Goal: Transaction & Acquisition: Purchase product/service

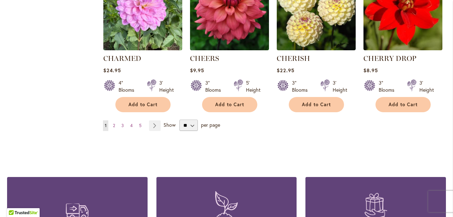
scroll to position [2458, 0]
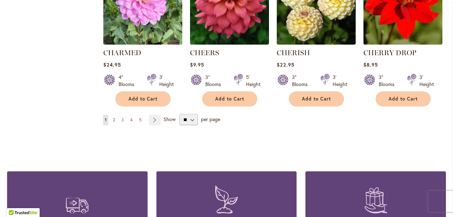
click at [113, 117] on span "2" at bounding box center [114, 119] width 2 height 5
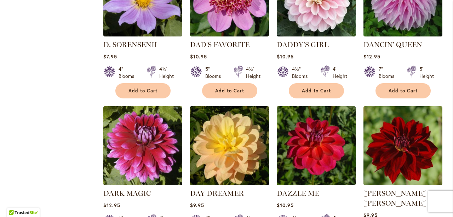
scroll to position [1005, 0]
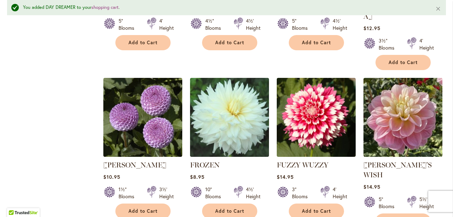
scroll to position [2441, 0]
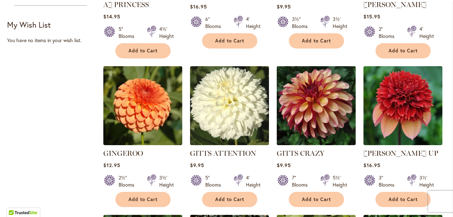
scroll to position [425, 0]
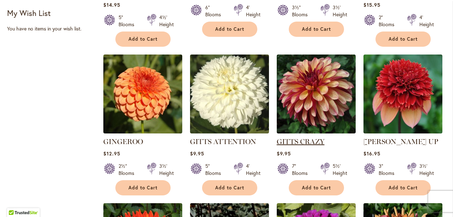
click at [302, 137] on link "GITTS CRAZY" at bounding box center [301, 141] width 48 height 9
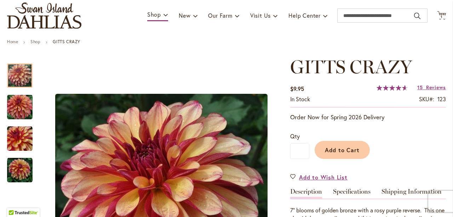
scroll to position [47, 0]
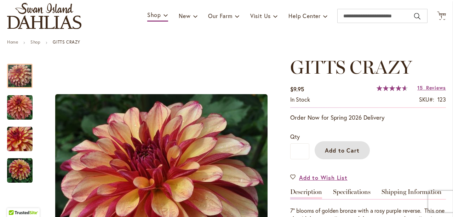
click at [334, 148] on span "Add to Cart" at bounding box center [342, 150] width 35 height 7
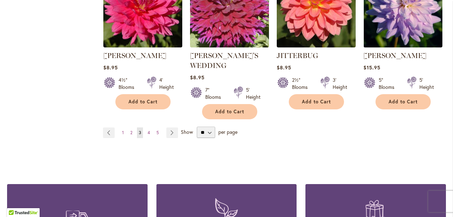
scroll to position [2527, 0]
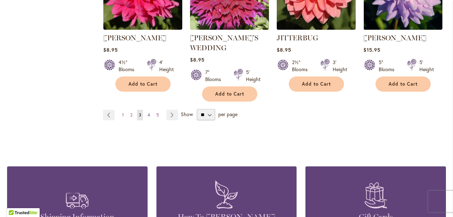
click at [148, 112] on span "4" at bounding box center [149, 114] width 2 height 5
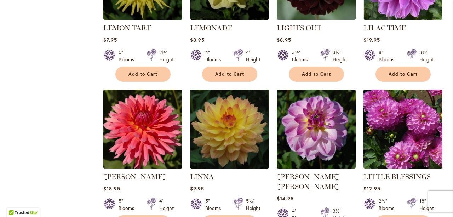
scroll to position [850, 0]
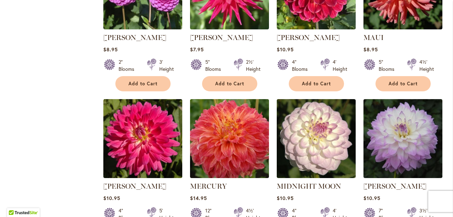
scroll to position [1889, 0]
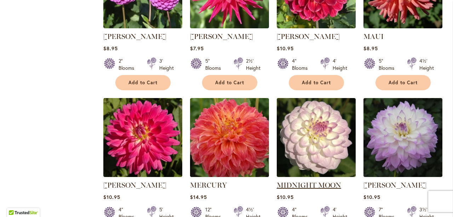
click at [320, 181] on link "MIDNIGHT MOON" at bounding box center [309, 185] width 64 height 9
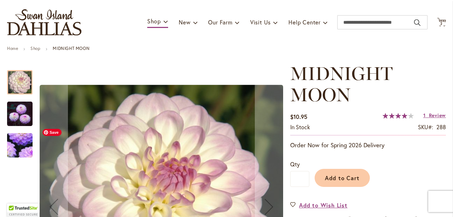
scroll to position [47, 0]
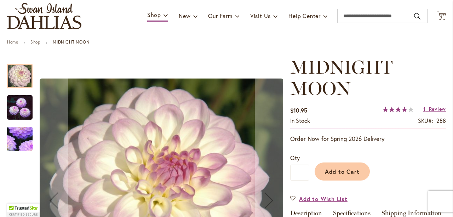
click at [12, 110] on img "MIDNIGHT MOON" at bounding box center [20, 108] width 26 height 26
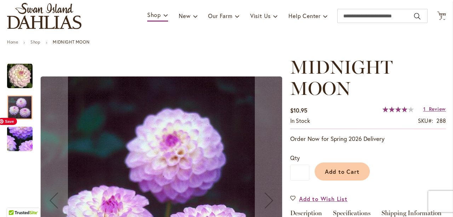
click at [21, 134] on img "MIDNIGHT MOON" at bounding box center [20, 139] width 50 height 49
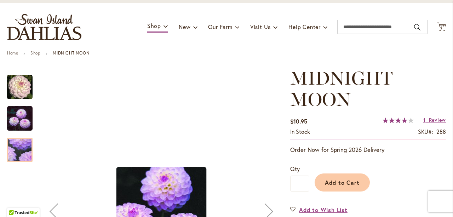
scroll to position [0, 0]
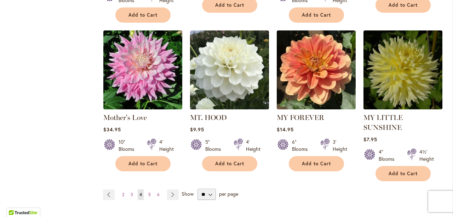
scroll to position [2432, 0]
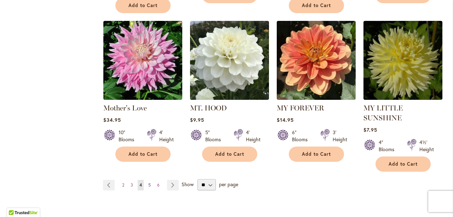
click at [149, 182] on span "5" at bounding box center [149, 184] width 2 height 5
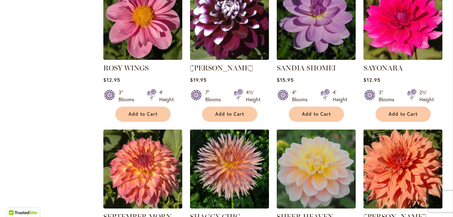
scroll to position [2196, 0]
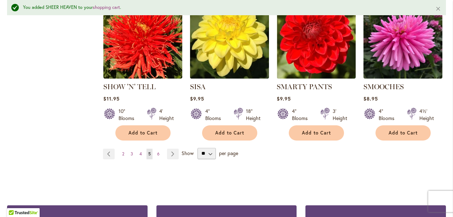
scroll to position [2474, 0]
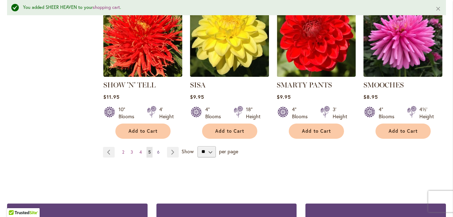
click at [156, 147] on link "Page 6" at bounding box center [159, 152] width 6 height 11
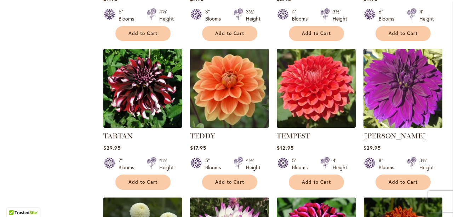
scroll to position [1015, 0]
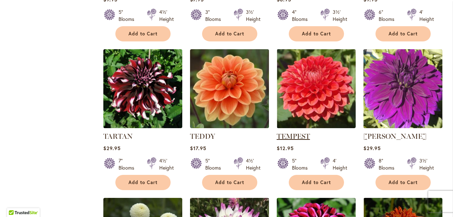
click at [292, 134] on link "TEMPEST" at bounding box center [293, 136] width 33 height 9
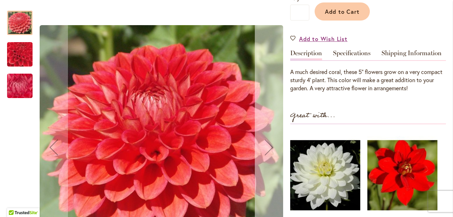
scroll to position [189, 0]
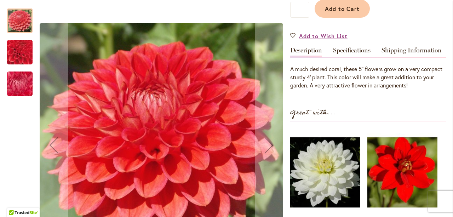
click at [23, 52] on img "TEMPEST" at bounding box center [19, 52] width 49 height 49
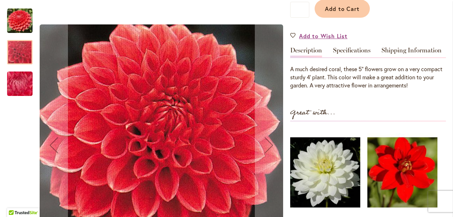
click at [21, 80] on img "TEMPEST" at bounding box center [19, 83] width 51 height 38
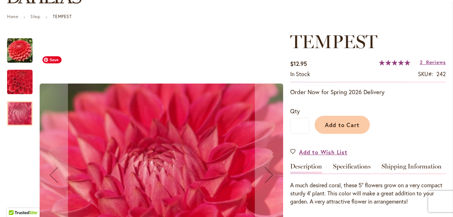
scroll to position [71, 0]
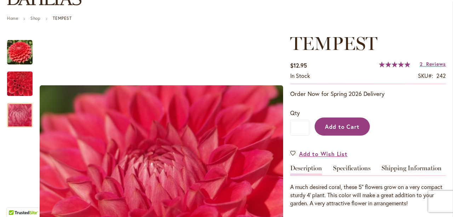
click at [348, 130] on span "Add to Cart" at bounding box center [342, 126] width 35 height 7
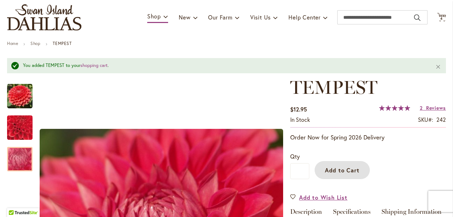
scroll to position [0, 0]
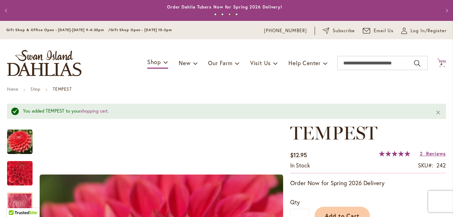
click at [440, 63] on span "4 4 items" at bounding box center [442, 65] width 7 height 4
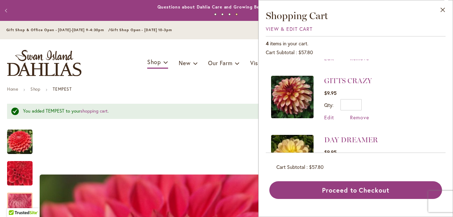
scroll to position [118, 0]
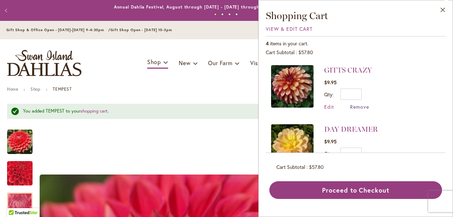
click at [363, 106] on span "Remove" at bounding box center [359, 106] width 19 height 7
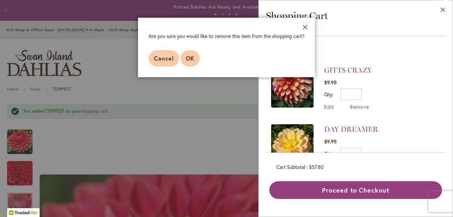
click at [188, 62] on span "OK" at bounding box center [190, 58] width 9 height 7
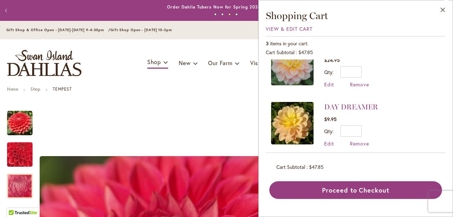
scroll to position [86, 0]
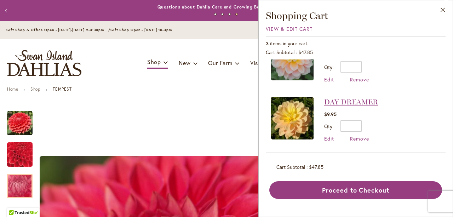
click at [364, 102] on link "DAY DREAMER" at bounding box center [351, 102] width 54 height 9
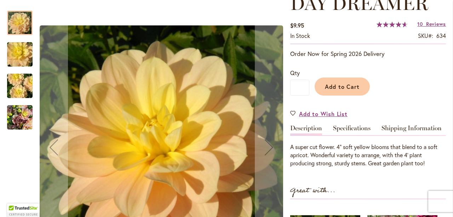
scroll to position [118, 0]
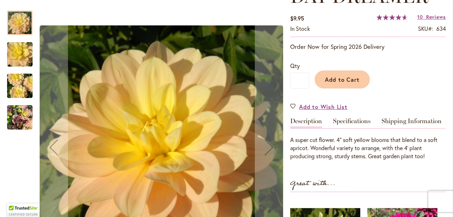
click at [22, 84] on img "DAY DREAMER" at bounding box center [19, 86] width 51 height 34
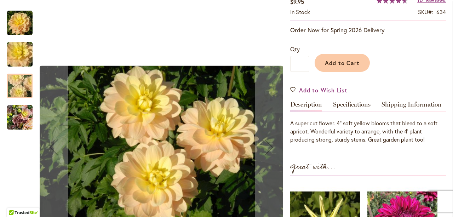
scroll to position [142, 0]
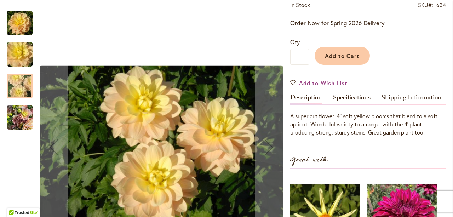
click at [21, 118] on img "DAY DREAMER" at bounding box center [20, 118] width 26 height 34
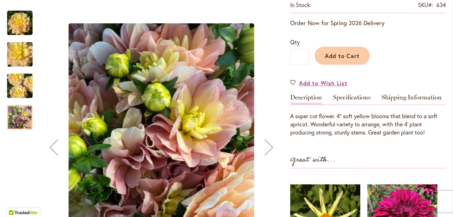
click at [19, 88] on img "DAY DREAMER" at bounding box center [19, 86] width 51 height 34
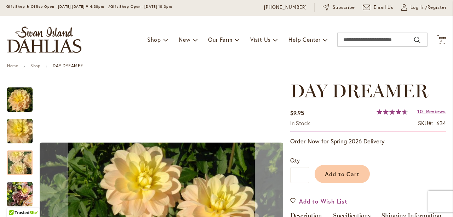
scroll to position [0, 0]
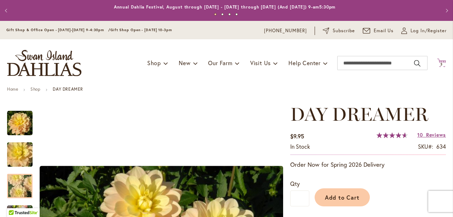
click at [441, 63] on span "3" at bounding box center [442, 64] width 2 height 5
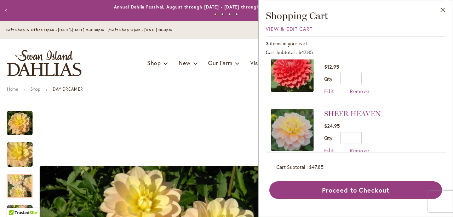
scroll to position [62, 0]
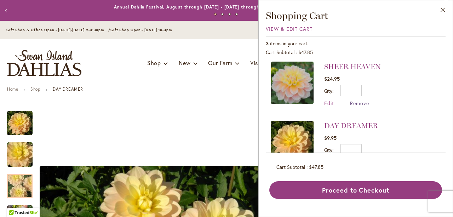
click at [359, 102] on span "Remove" at bounding box center [359, 103] width 19 height 7
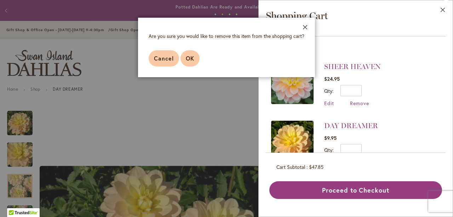
click at [188, 60] on span "OK" at bounding box center [190, 58] width 9 height 7
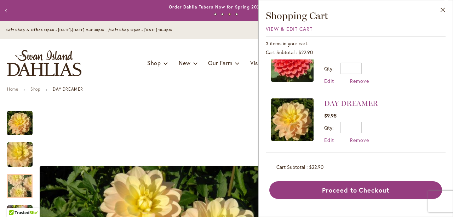
scroll to position [28, 0]
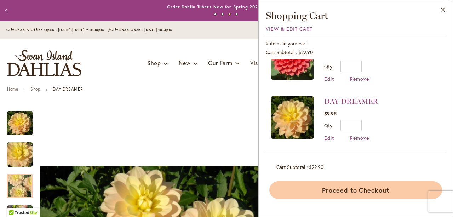
click at [354, 188] on button "Proceed to Checkout" at bounding box center [356, 190] width 173 height 18
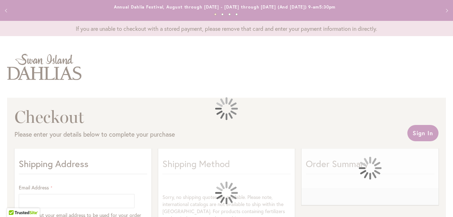
select select "**"
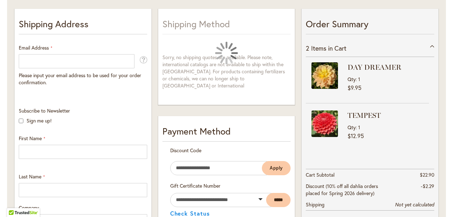
scroll to position [142, 0]
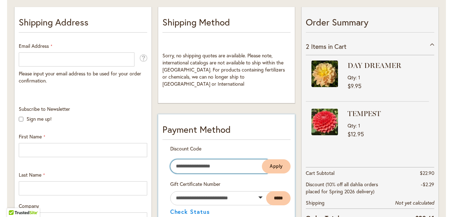
click at [201, 159] on input "Enter discount code" at bounding box center [218, 166] width 97 height 14
click at [203, 159] on input "Enter discount code" at bounding box center [218, 166] width 97 height 14
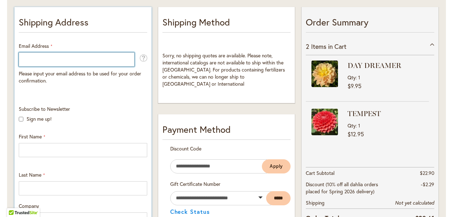
click at [30, 60] on input "Email Address" at bounding box center [77, 59] width 116 height 14
type input "**********"
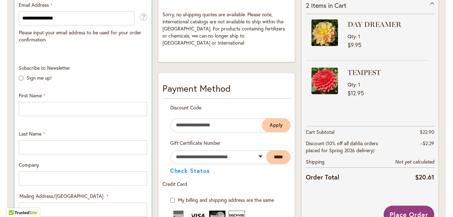
scroll to position [189, 0]
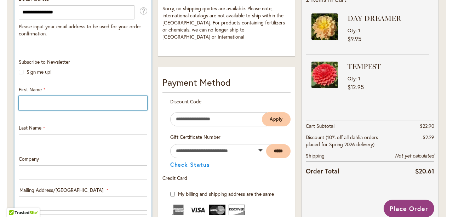
click at [27, 101] on input "First Name" at bounding box center [83, 103] width 129 height 14
type input "********"
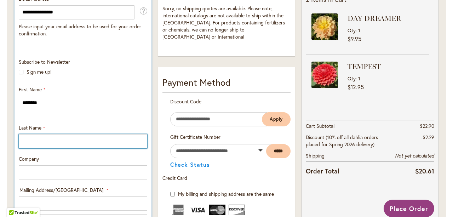
type input "*****"
type input "**********"
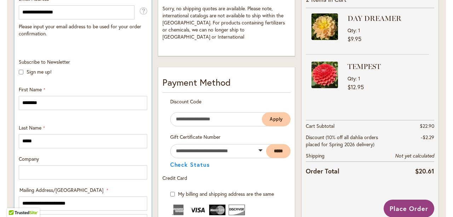
select select "**"
type input "**********"
type input "*****"
type input "**********"
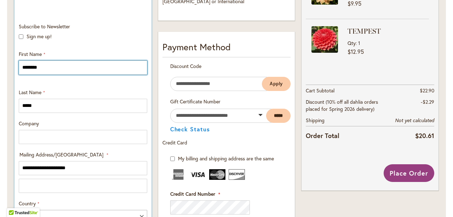
scroll to position [236, 0]
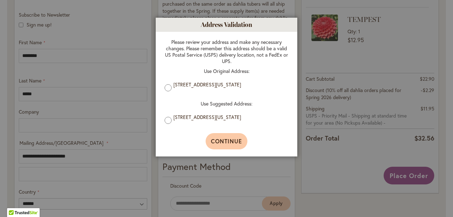
click at [228, 142] on span "Continue" at bounding box center [227, 140] width 32 height 7
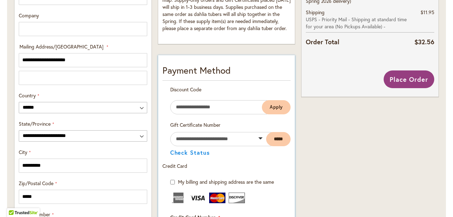
scroll to position [342, 0]
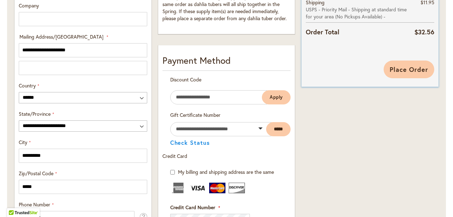
click at [422, 67] on span "Place Order" at bounding box center [409, 69] width 39 height 9
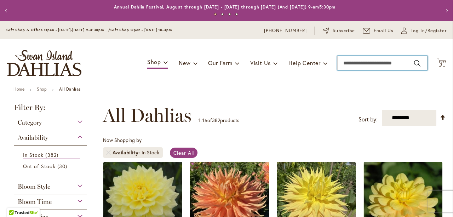
click at [355, 65] on input "Search" at bounding box center [383, 63] width 90 height 14
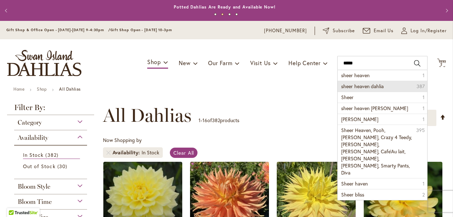
click at [358, 87] on span "sheer heaven dahlia" at bounding box center [363, 86] width 43 height 7
type input "**********"
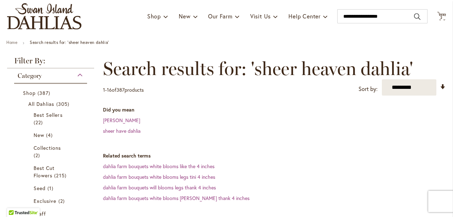
scroll to position [47, 0]
click at [442, 17] on icon "Cart .cls-1 { fill: #231f20; }" at bounding box center [442, 15] width 9 height 9
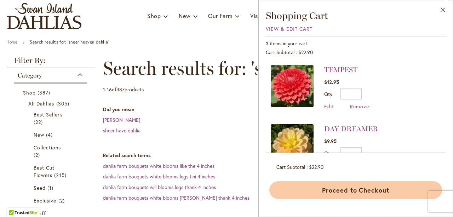
click at [352, 190] on button "Proceed to Checkout" at bounding box center [356, 190] width 173 height 18
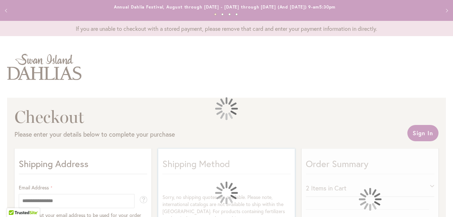
select select "**"
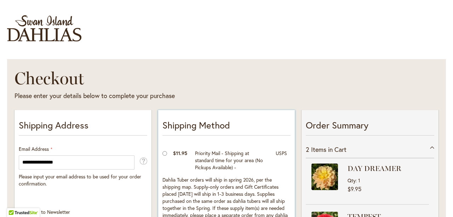
scroll to position [71, 0]
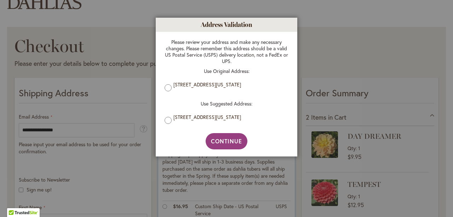
click at [116, 32] on div at bounding box center [226, 108] width 453 height 217
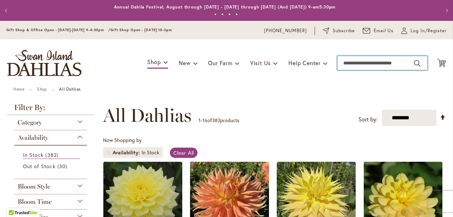
click at [356, 66] on input "Search" at bounding box center [383, 63] width 90 height 14
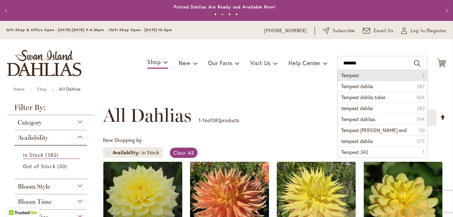
click at [361, 77] on li "Tempest 1" at bounding box center [383, 75] width 90 height 11
type input "*******"
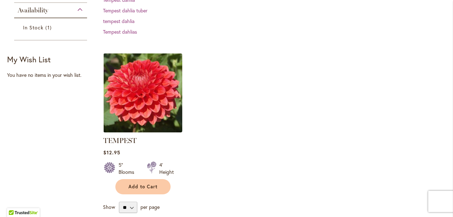
scroll to position [189, 0]
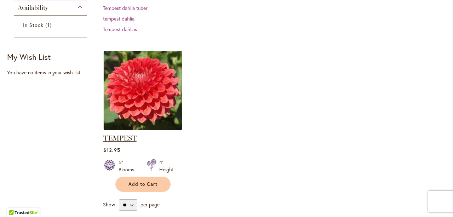
click at [129, 137] on link "TEMPEST" at bounding box center [119, 138] width 33 height 9
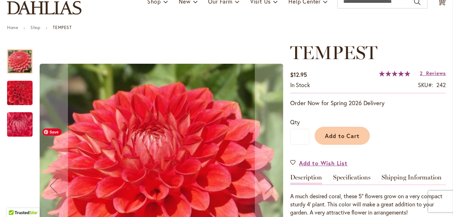
scroll to position [94, 0]
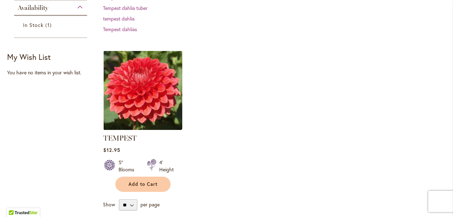
scroll to position [213, 0]
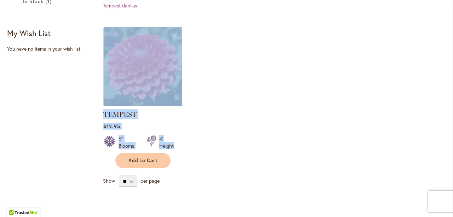
drag, startPoint x: 99, startPoint y: 26, endPoint x: 184, endPoint y: 145, distance: 146.2
click at [184, 145] on div "**********" at bounding box center [272, 51] width 348 height 321
copy div "TEMPEST Rating: 100% 2 Reviews $12.95 5" Blooms 4' Height"
click at [158, 64] on img at bounding box center [142, 66] width 83 height 83
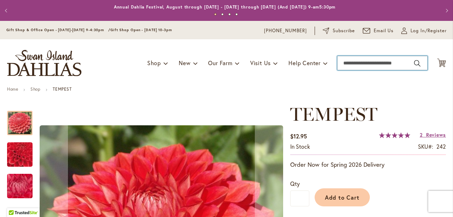
click at [348, 65] on input "Search" at bounding box center [383, 63] width 90 height 14
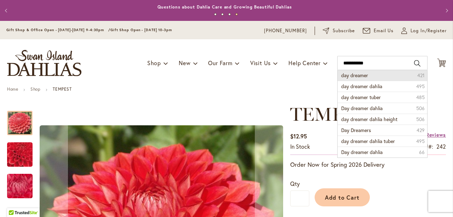
click at [355, 77] on span "day dreamer" at bounding box center [355, 75] width 27 height 7
type input "**********"
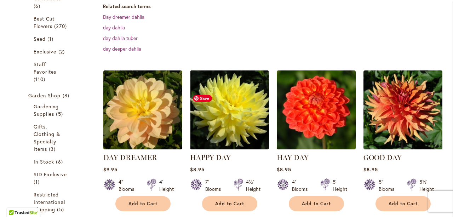
scroll to position [213, 0]
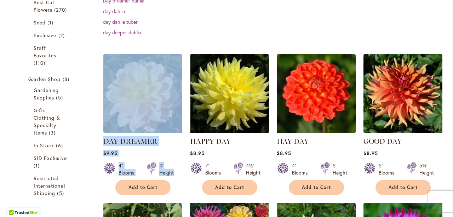
drag, startPoint x: 101, startPoint y: 54, endPoint x: 180, endPoint y: 172, distance: 142.2
copy div "DAY DREAMER Rating: 93% 10 Reviews $9.95 4" Blooms 4' Height"
